Goal: Navigation & Orientation: Find specific page/section

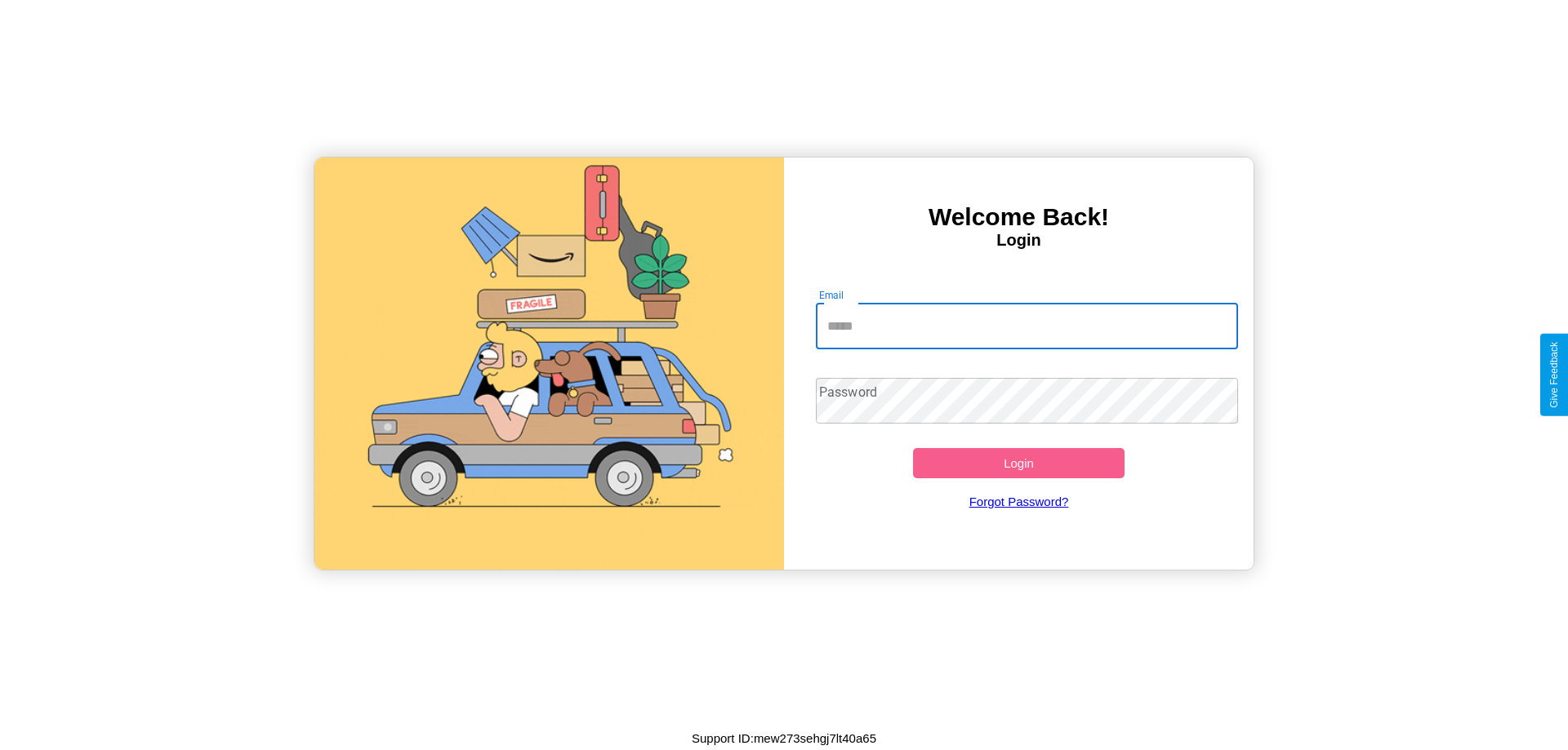
click at [1027, 325] on input "Email" at bounding box center [1027, 326] width 423 height 46
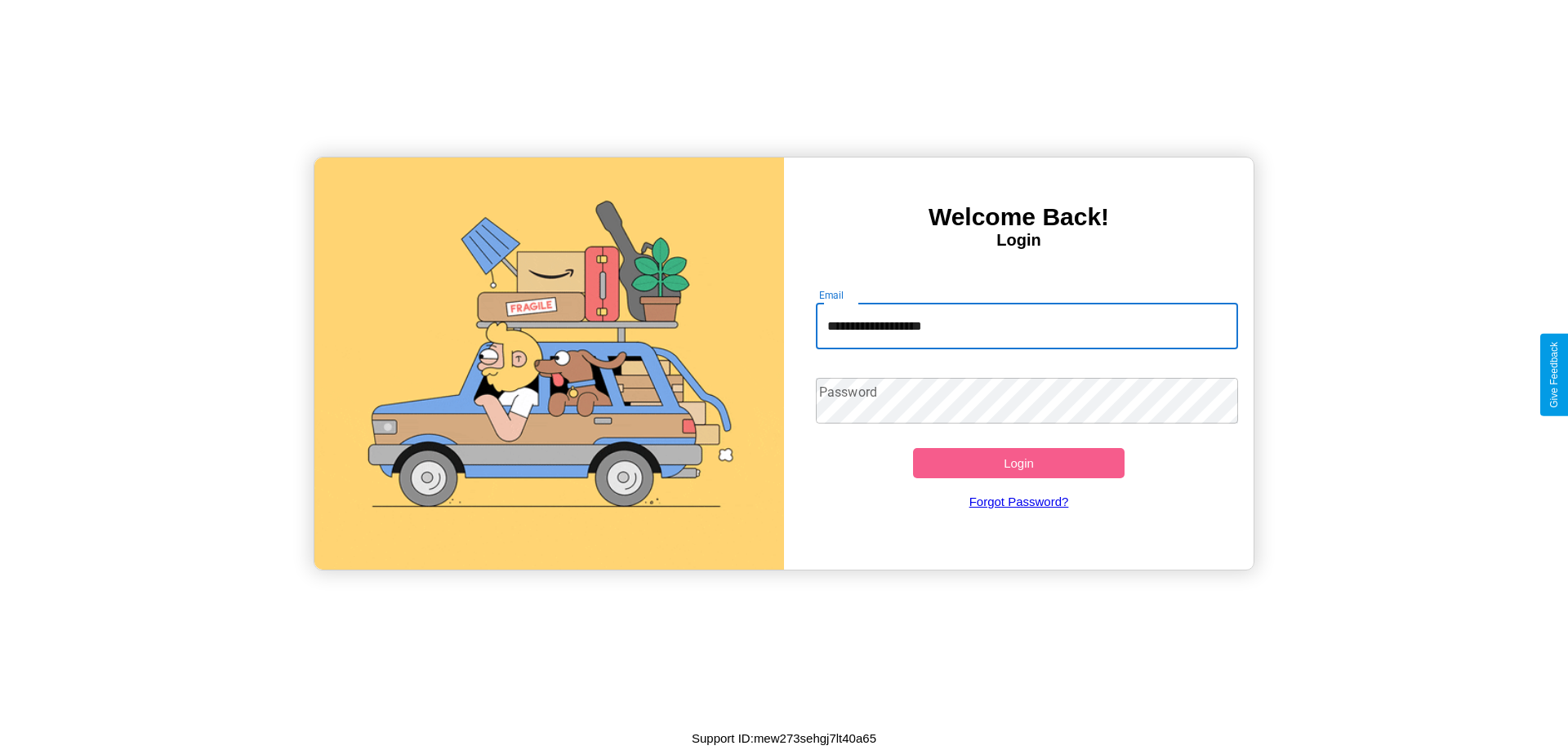
type input "**********"
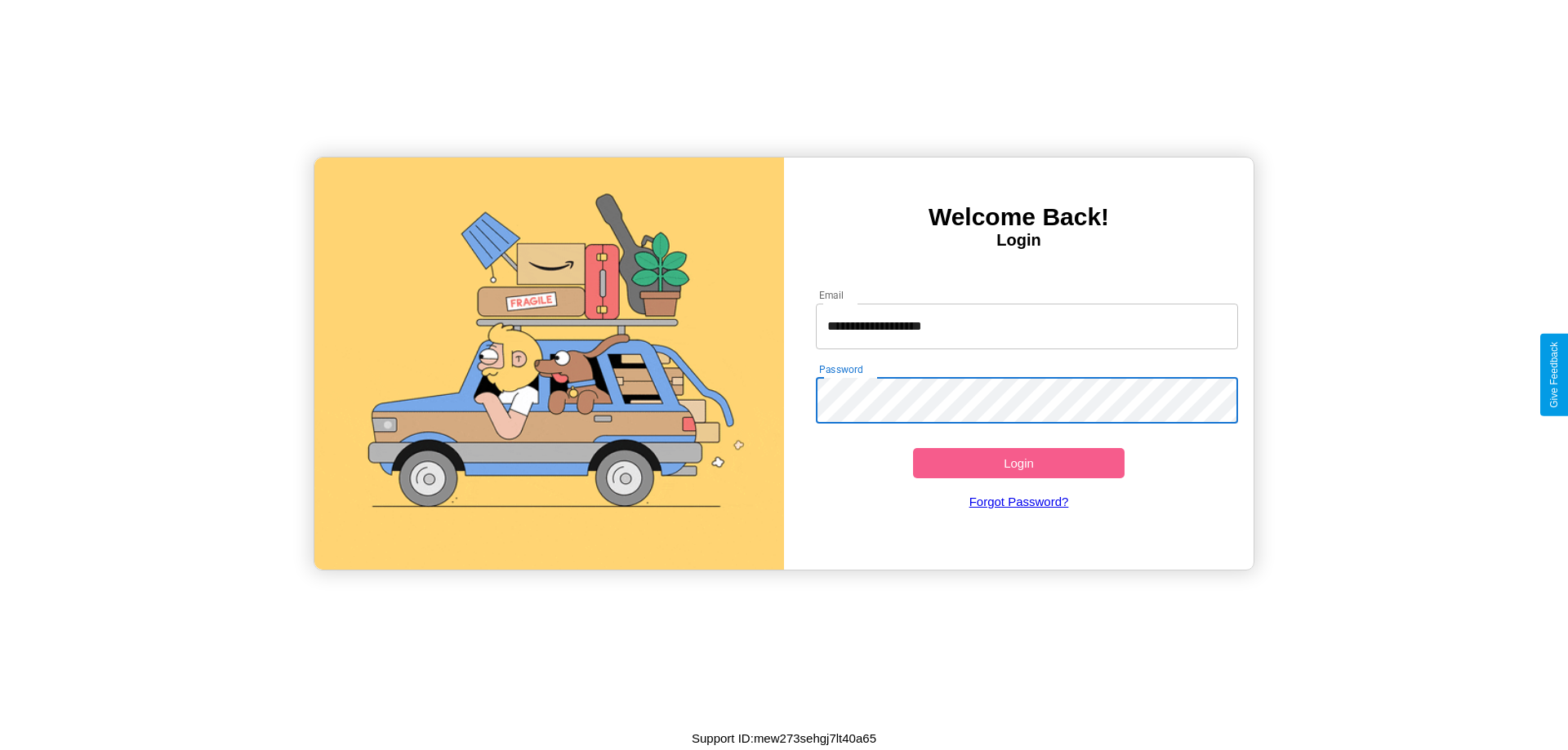
click at [1018, 463] on button "Login" at bounding box center [1018, 463] width 211 height 30
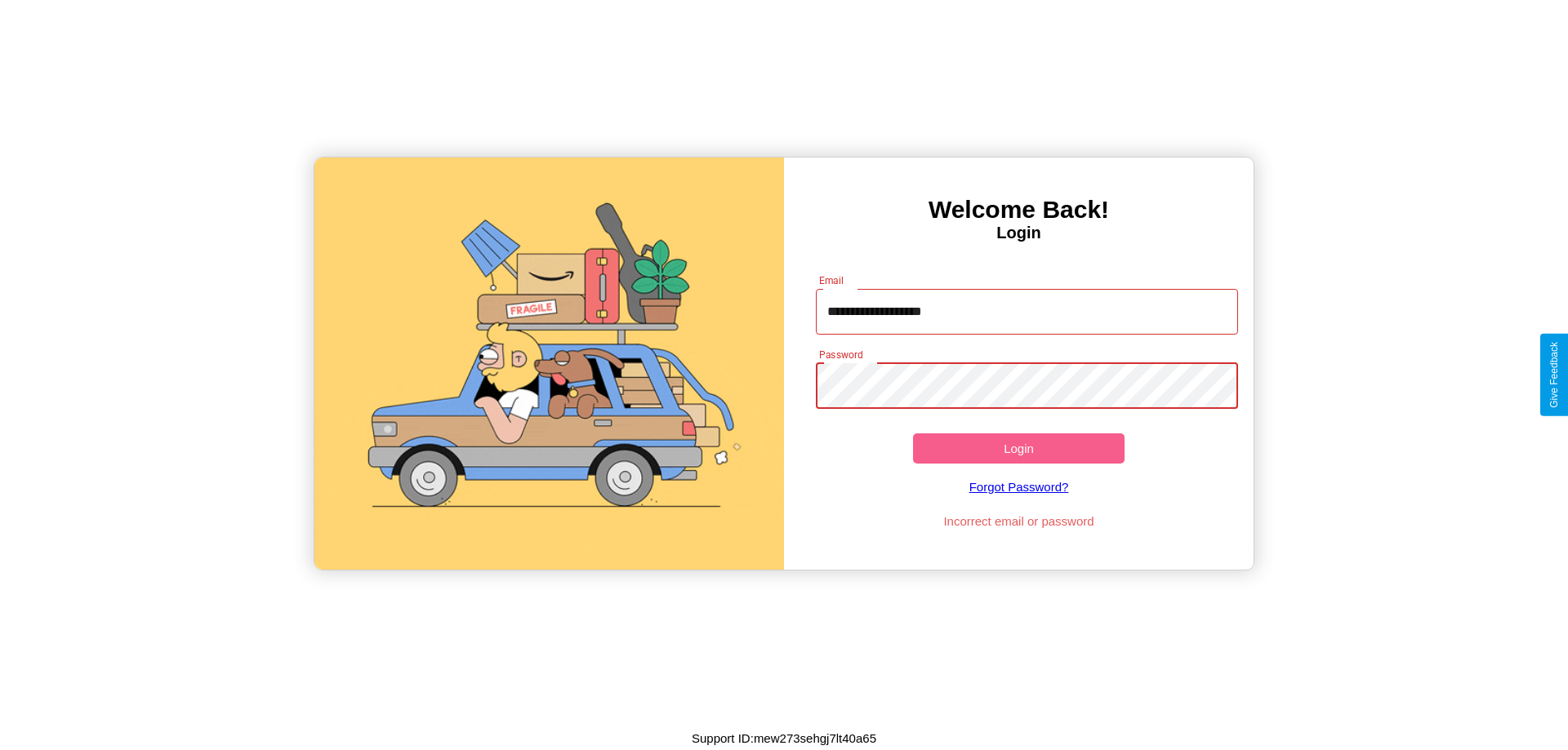
click at [1018, 448] on button "Login" at bounding box center [1018, 448] width 211 height 30
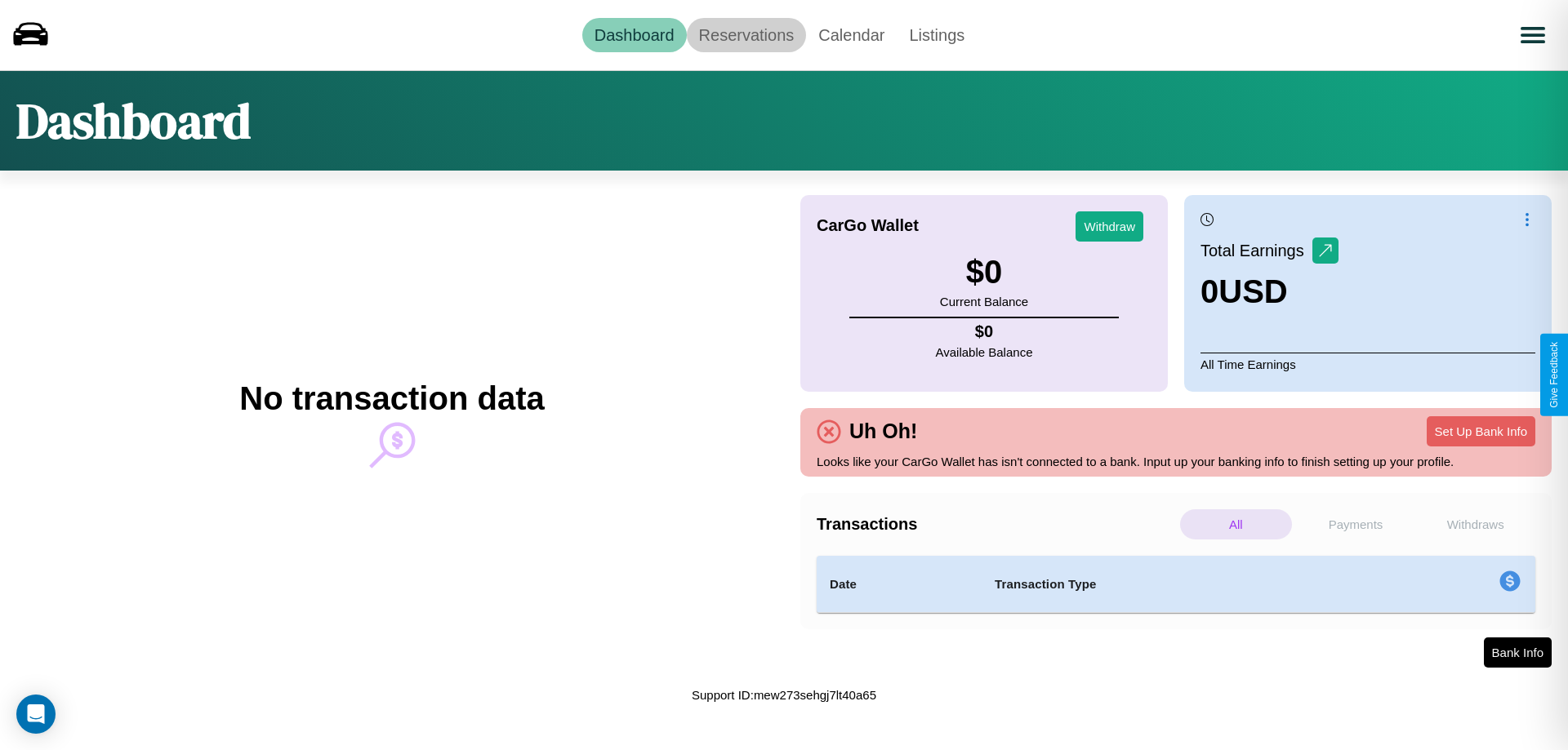
click at [746, 34] on link "Reservations" at bounding box center [746, 34] width 120 height 34
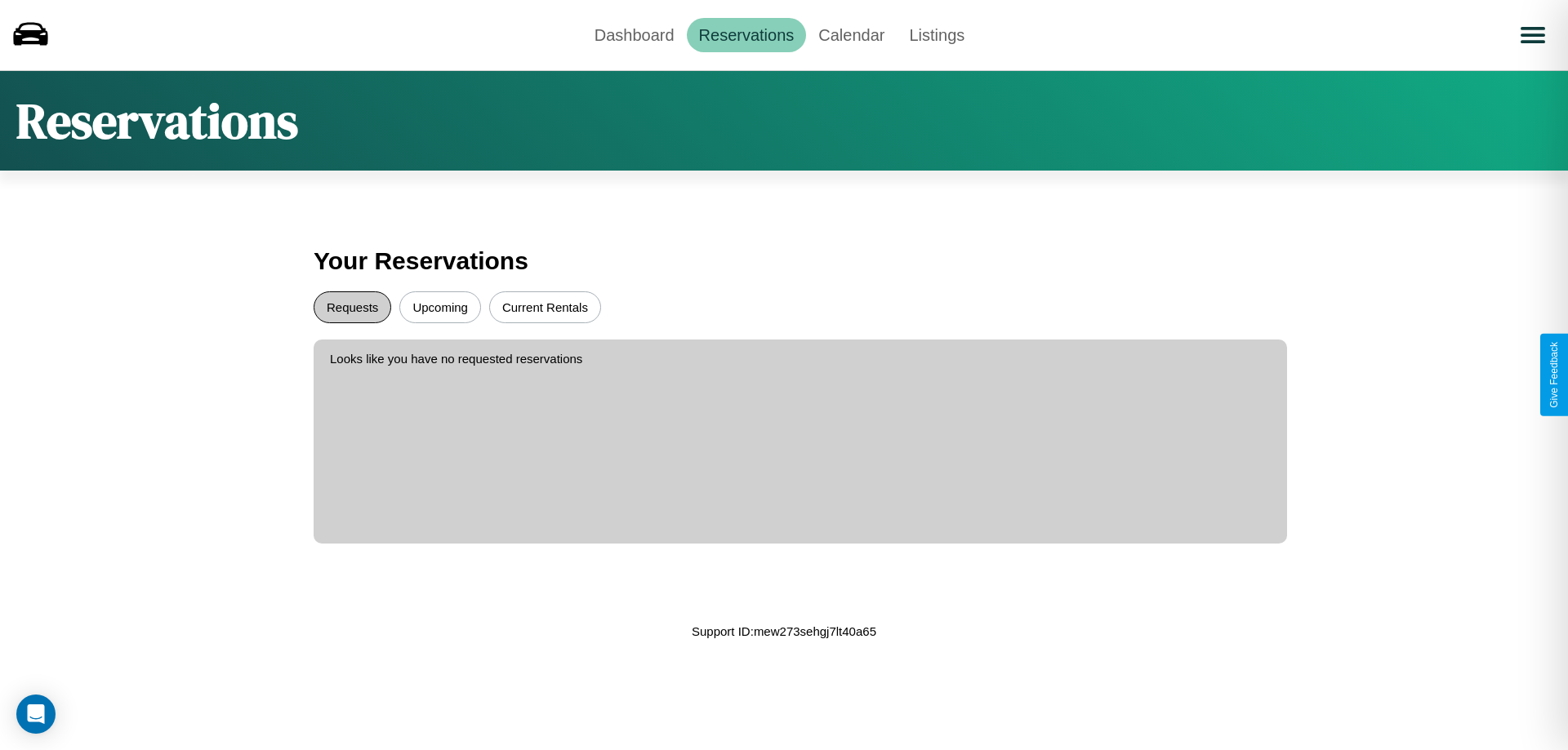
click at [352, 307] on button "Requests" at bounding box center [353, 307] width 78 height 32
click at [545, 307] on button "Current Rentals" at bounding box center [545, 307] width 112 height 32
click at [851, 34] on link "Calendar" at bounding box center [851, 34] width 91 height 34
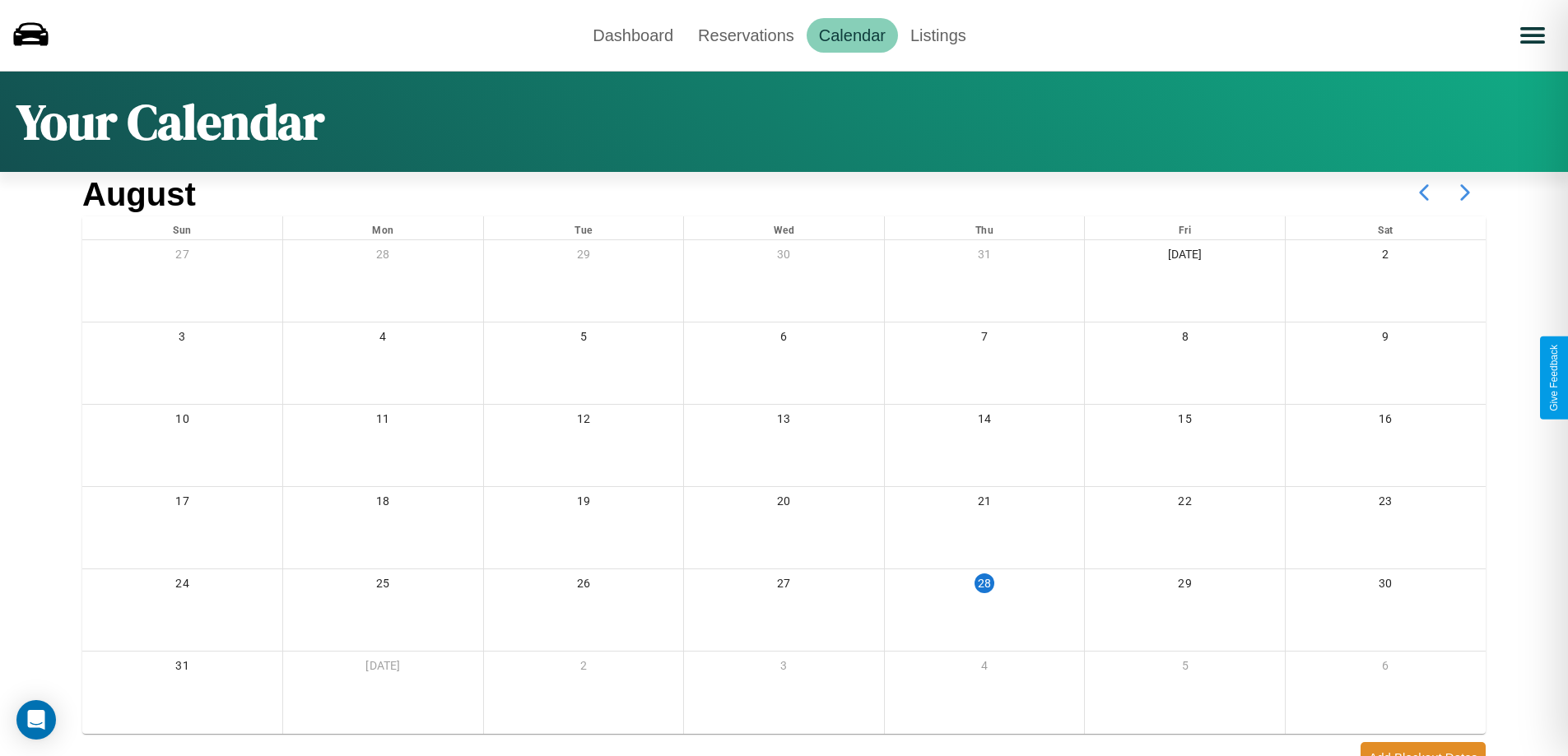
click at [1465, 192] on icon at bounding box center [1465, 192] width 41 height 41
click at [633, 34] on link "Dashboard" at bounding box center [632, 34] width 105 height 34
